Goal: Check status: Check status

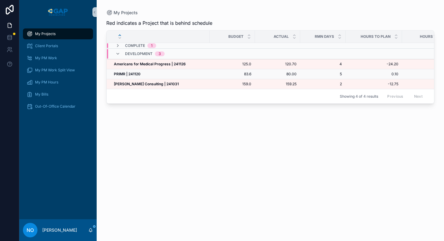
click at [119, 75] on strong "PRIMR | 241120" at bounding box center [127, 74] width 27 height 5
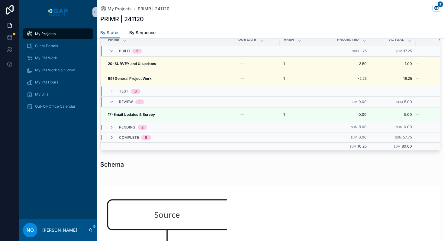
scroll to position [295, 0]
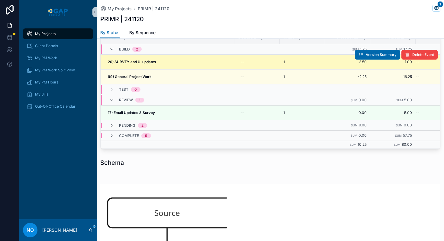
click at [175, 65] on td "20) SURVEY and UI updates 20) SURVEY and UI updates" at bounding box center [168, 62] width 134 height 15
click at [199, 62] on div "20) SURVEY and UI updates 20) SURVEY and UI updates" at bounding box center [169, 62] width 123 height 5
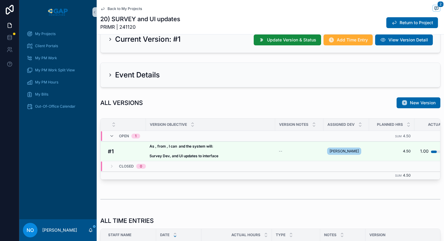
scroll to position [180, 0]
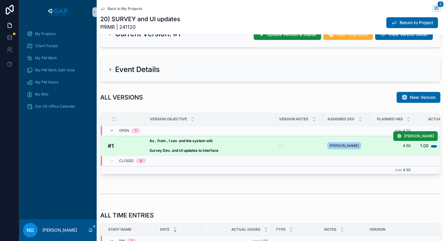
click at [134, 148] on h4 "#1" at bounding box center [125, 146] width 34 height 8
